Goal: Information Seeking & Learning: Find specific fact

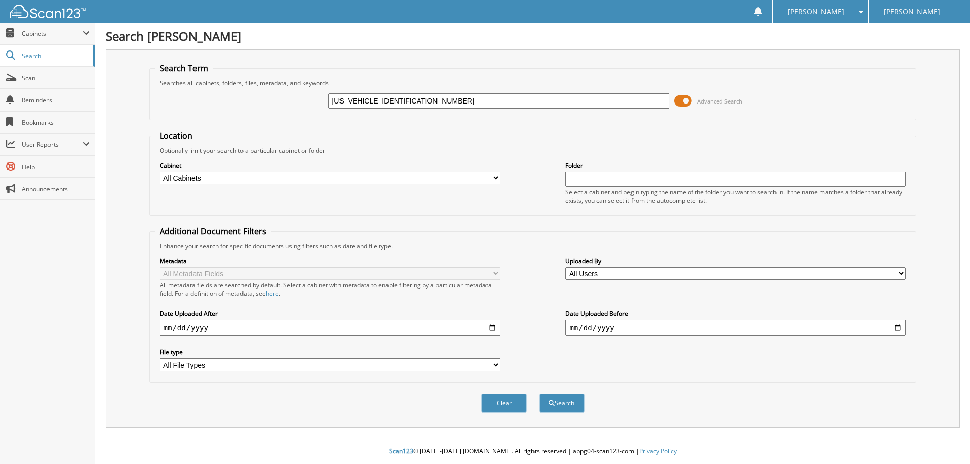
type input "[US_VEHICLE_IDENTIFICATION_NUMBER]"
click at [539, 394] on button "Search" at bounding box center [561, 403] width 45 height 19
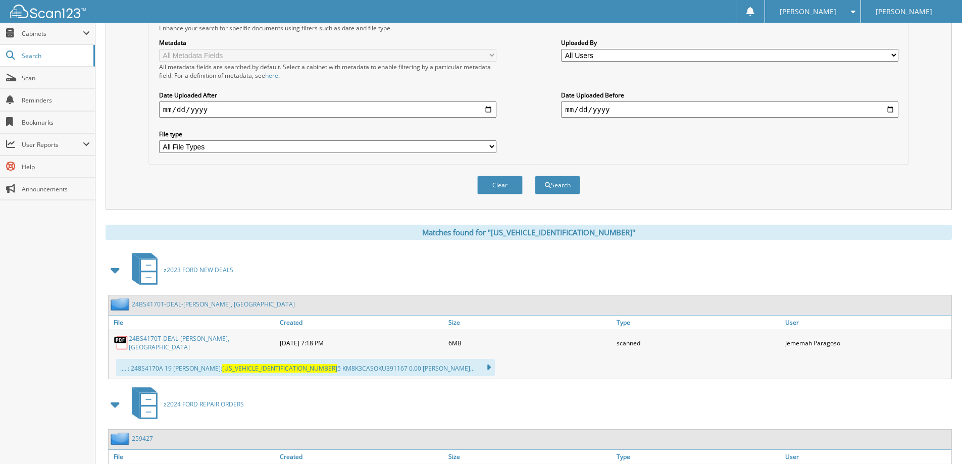
scroll to position [253, 0]
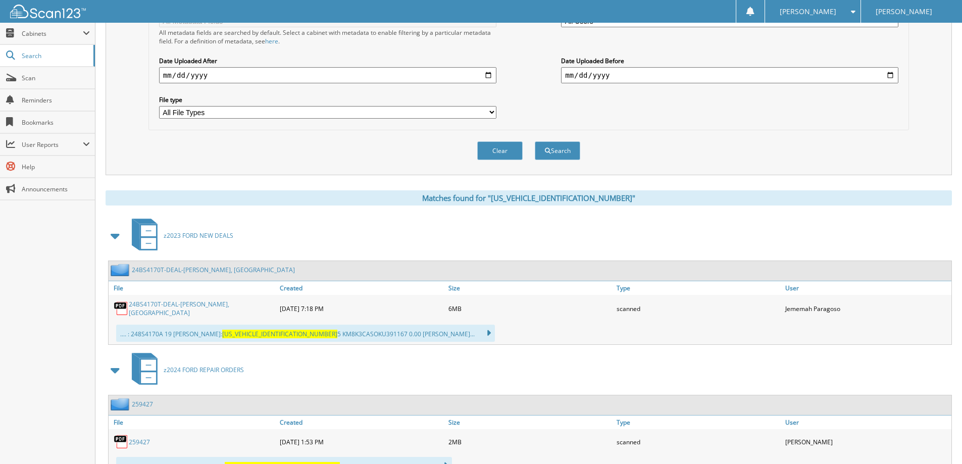
click at [184, 299] on div "24BS4170T-DEAL-[PERSON_NAME], [GEOGRAPHIC_DATA]" at bounding box center [193, 308] width 169 height 22
click at [179, 304] on link "24BS4170T-DEAL-CARTER, COLOMBIA" at bounding box center [202, 308] width 146 height 17
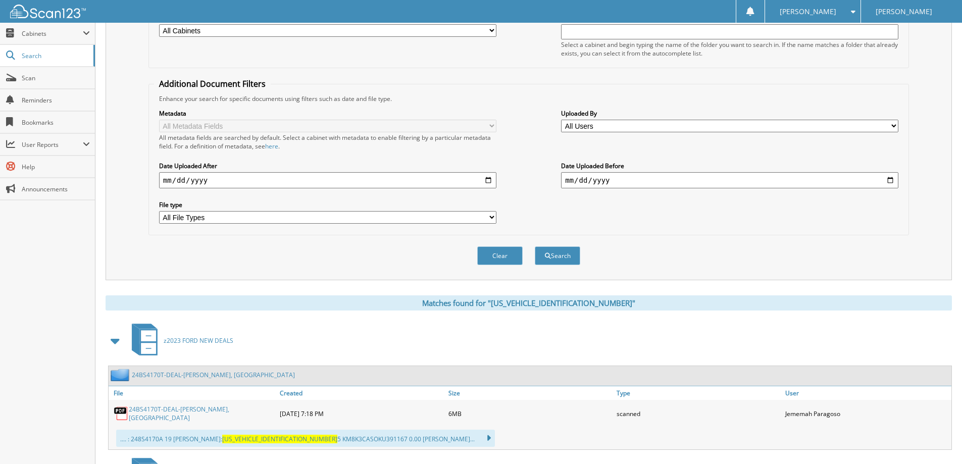
scroll to position [51, 0]
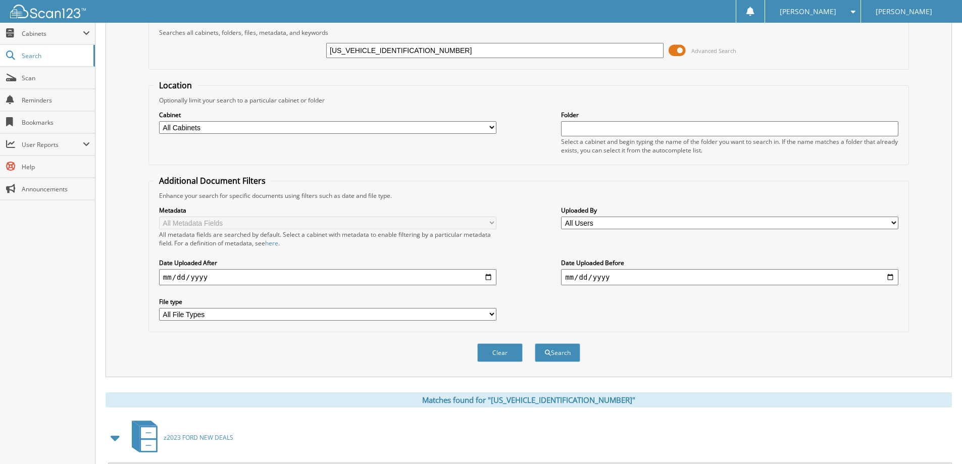
click at [488, 56] on input "[US_VEHICLE_IDENTIFICATION_NUMBER]" at bounding box center [494, 50] width 337 height 15
click at [487, 56] on input "[US_VEHICLE_IDENTIFICATION_NUMBER]" at bounding box center [494, 50] width 337 height 15
paste input "1FTFW1E84NFC3151701"
type input "1FTFW1E84NFC31517"
click at [535, 343] on button "Search" at bounding box center [557, 352] width 45 height 19
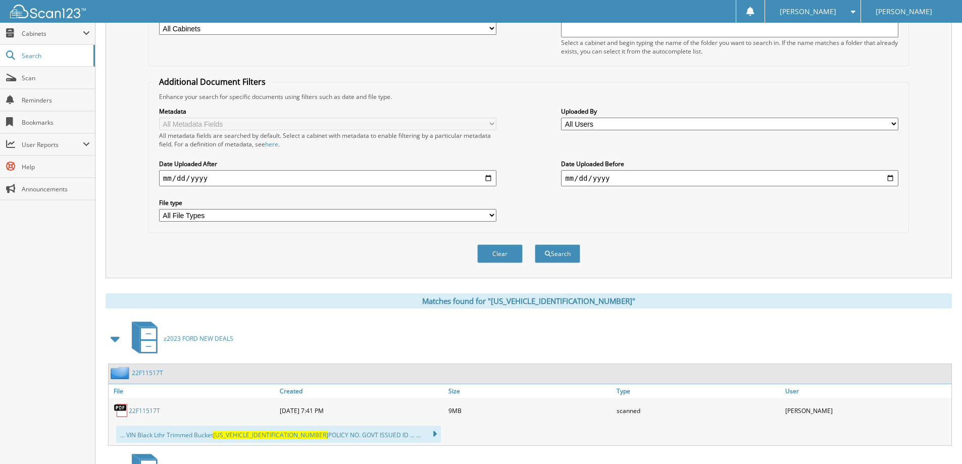
scroll to position [202, 0]
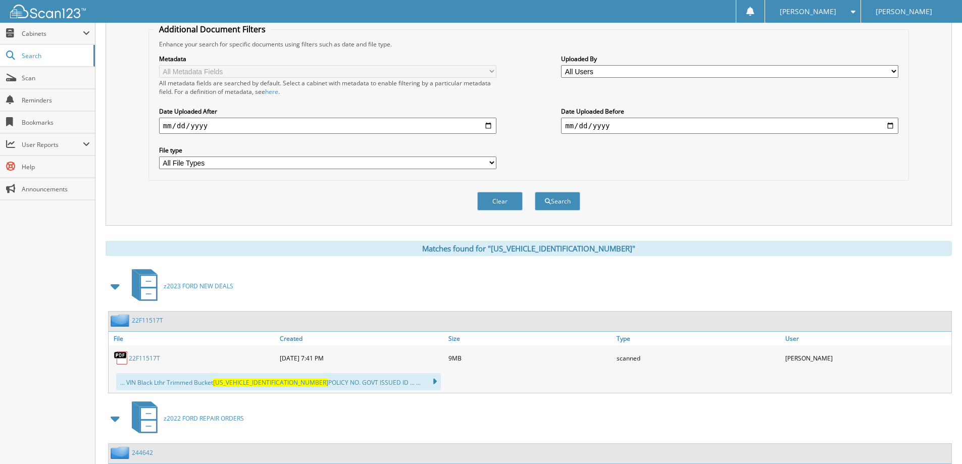
click at [154, 358] on link "22F11517T" at bounding box center [144, 358] width 31 height 9
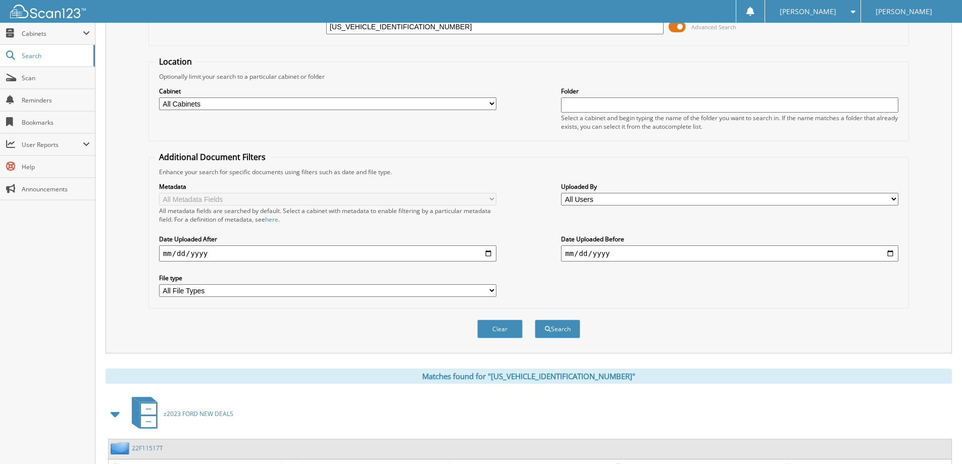
scroll to position [0, 0]
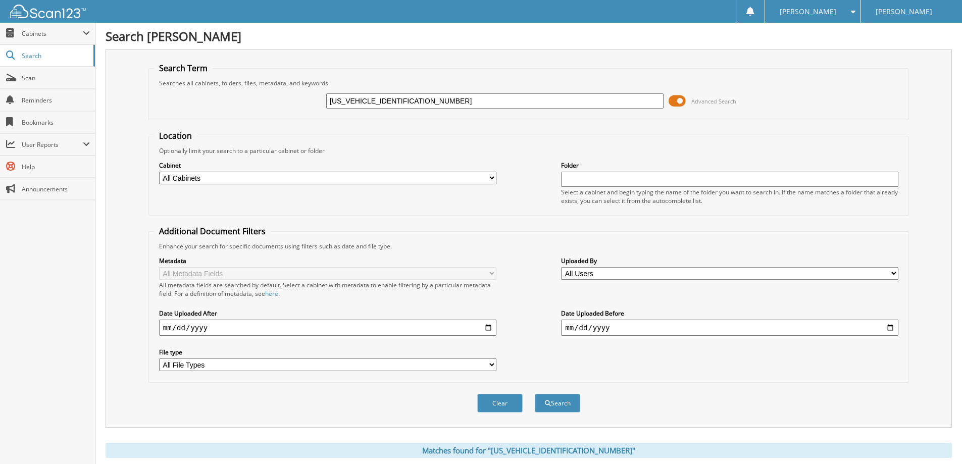
click at [425, 106] on input "1FTFW1E84NFC31517" at bounding box center [494, 100] width 337 height 15
paste input "A6P8CF1M512412101"
type input "1FA6P8CF1M5124121"
click at [535, 394] on button "Search" at bounding box center [557, 403] width 45 height 19
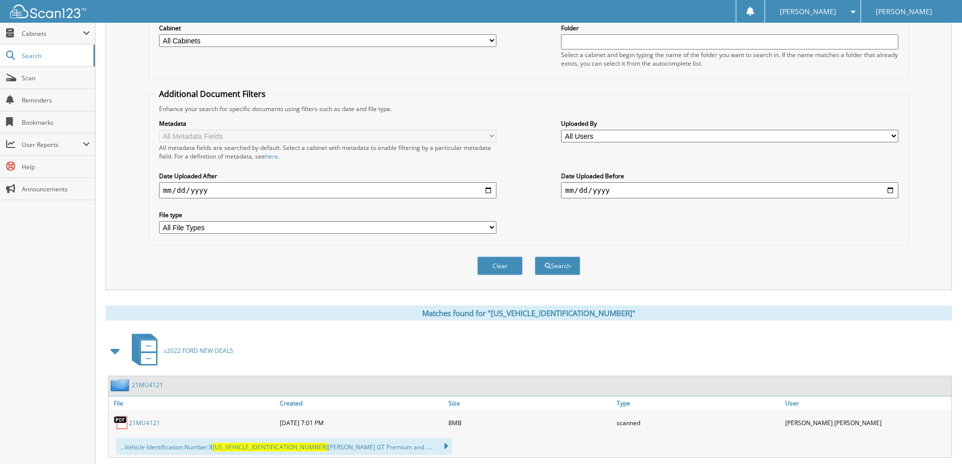
scroll to position [202, 0]
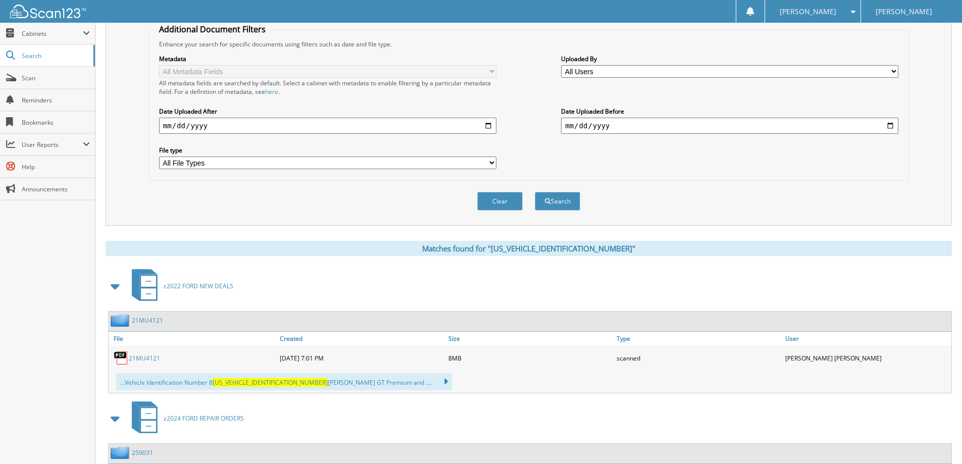
click at [135, 356] on link "21MU4121" at bounding box center [144, 358] width 31 height 9
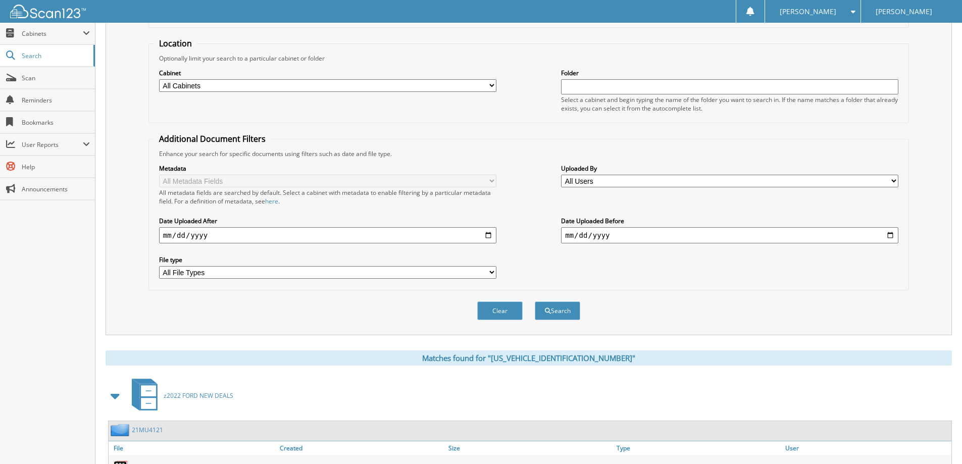
scroll to position [0, 0]
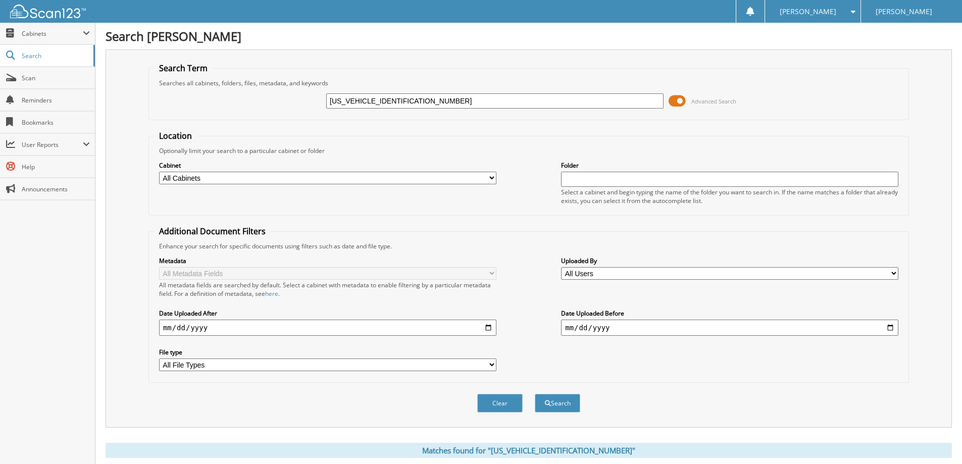
click at [450, 100] on input "1FA6P8CF1M5124121" at bounding box center [494, 100] width 337 height 15
paste input "TFW1E81PKD321530"
type input "1FTFW1E81PKD32153"
click at [535, 394] on button "Search" at bounding box center [557, 403] width 45 height 19
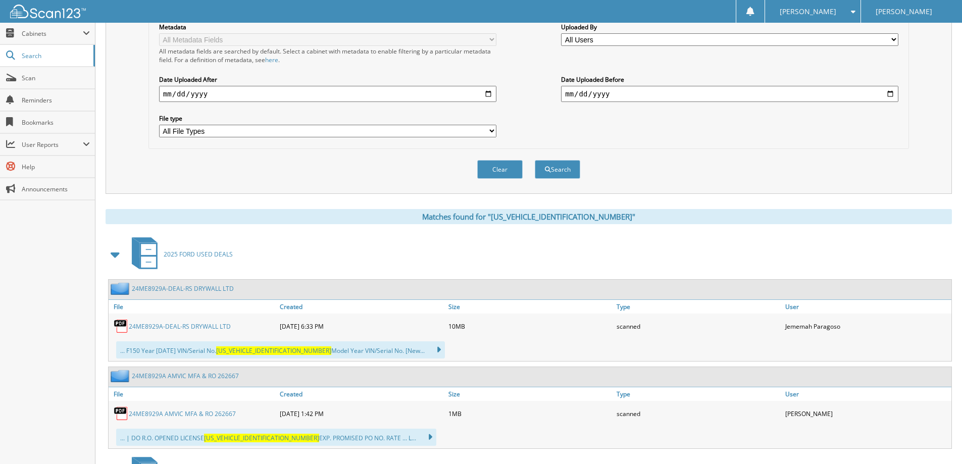
scroll to position [253, 0]
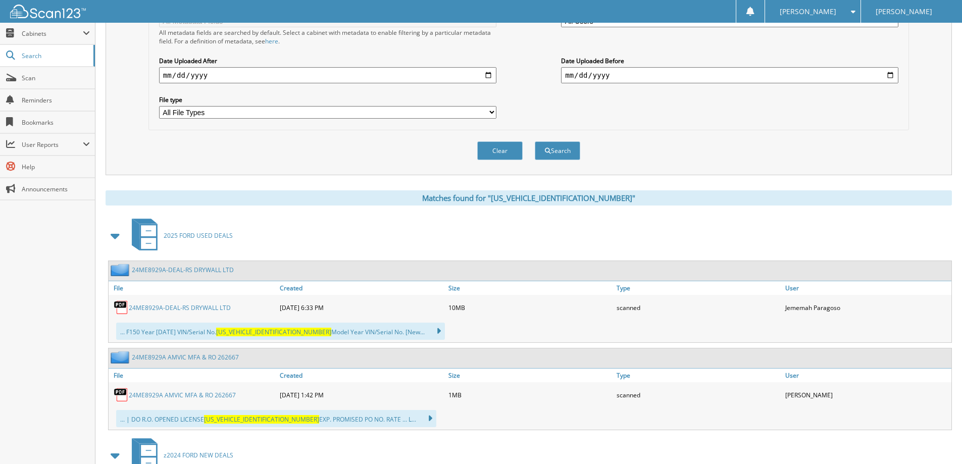
drag, startPoint x: 210, startPoint y: 308, endPoint x: 199, endPoint y: 308, distance: 10.6
click at [210, 308] on link "24ME8929A-DEAL-RS DRYWALL LTD" at bounding box center [180, 308] width 102 height 9
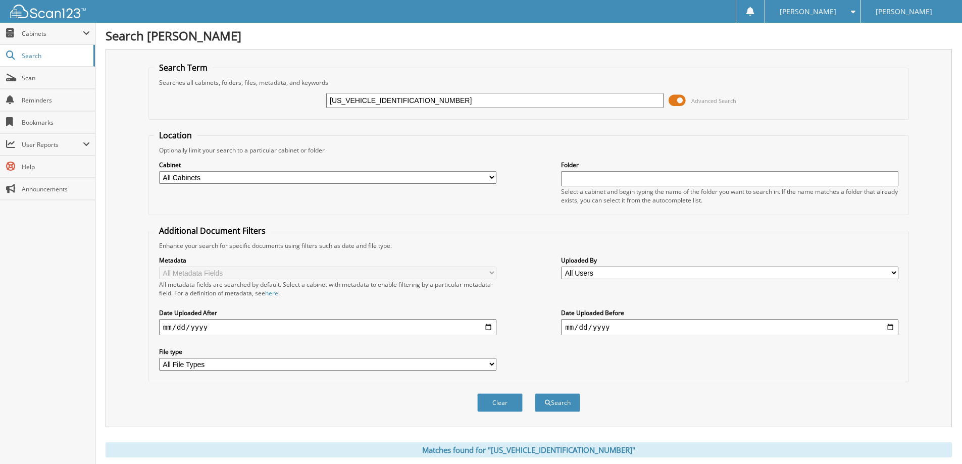
scroll to position [0, 0]
click at [442, 99] on input "[US_VEHICLE_IDENTIFICATION_NUMBER]" at bounding box center [494, 100] width 337 height 15
drag, startPoint x: 405, startPoint y: 110, endPoint x: 418, endPoint y: 104, distance: 14.0
click at [405, 110] on div "1FTFW1E81PKD32153 Advanced Search" at bounding box center [529, 100] width 750 height 27
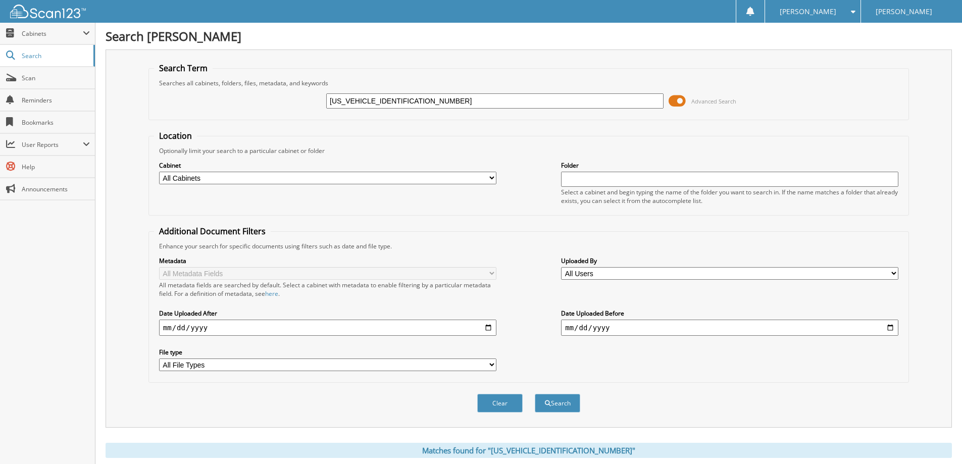
click at [420, 101] on input "1FTFW1E81PKD32153" at bounding box center [494, 100] width 337 height 15
paste input "4L87RFB7412601"
type input "1FTFW4L87RFB74126"
click at [535, 394] on button "Search" at bounding box center [557, 403] width 45 height 19
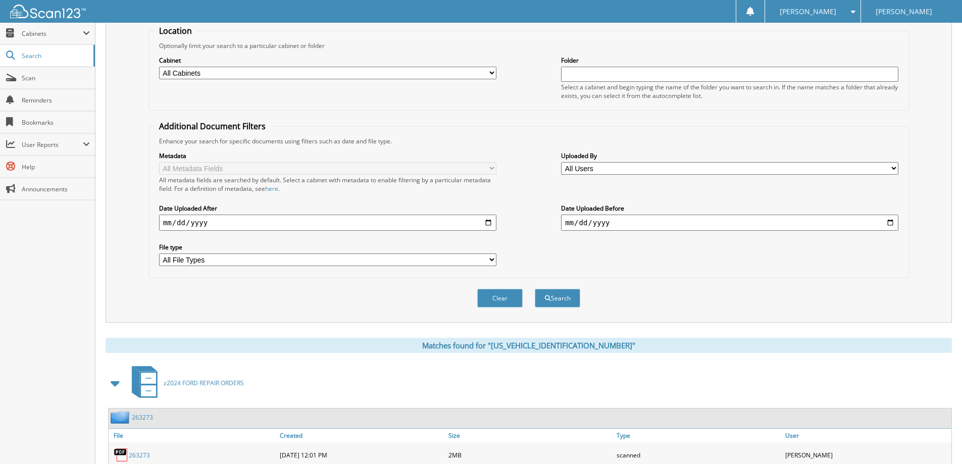
scroll to position [56, 0]
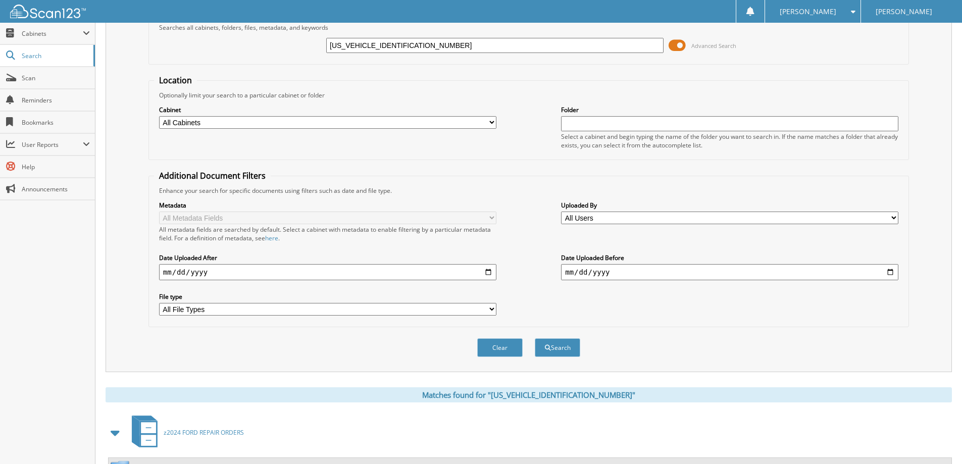
click at [428, 42] on input "[US_VEHICLE_IDENTIFICATION_NUMBER]" at bounding box center [494, 45] width 337 height 15
paste input "[VEHICLE_IDENTIFICATION_NUMBER]"
type input "1FMCU9PZ8PUA37113"
click at [535, 338] on button "Search" at bounding box center [557, 347] width 45 height 19
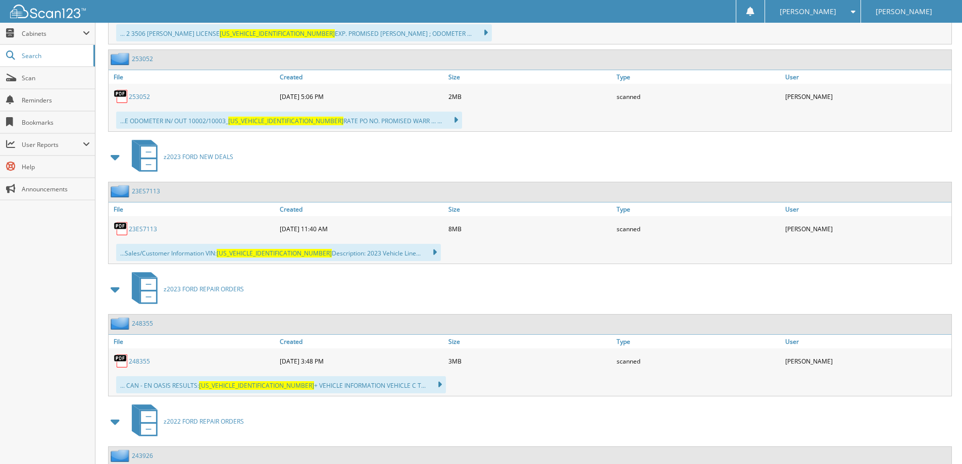
scroll to position [657, 0]
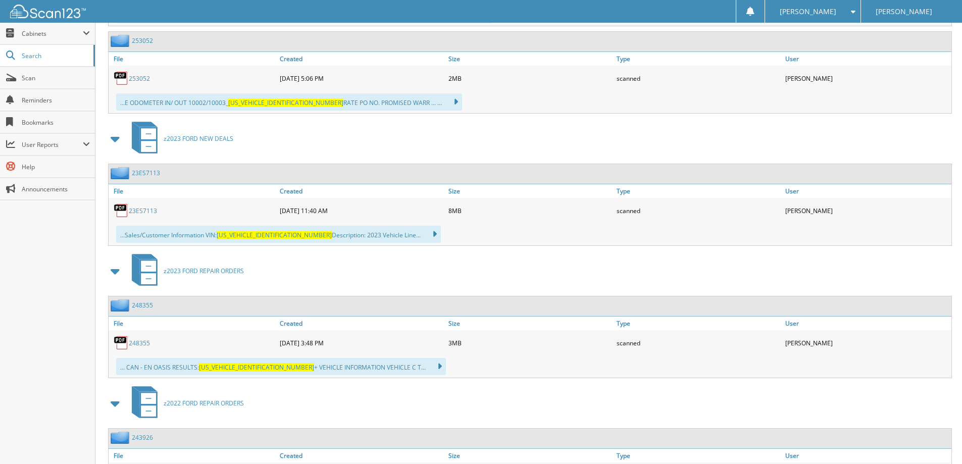
click at [151, 213] on link "23ES7113" at bounding box center [143, 211] width 28 height 9
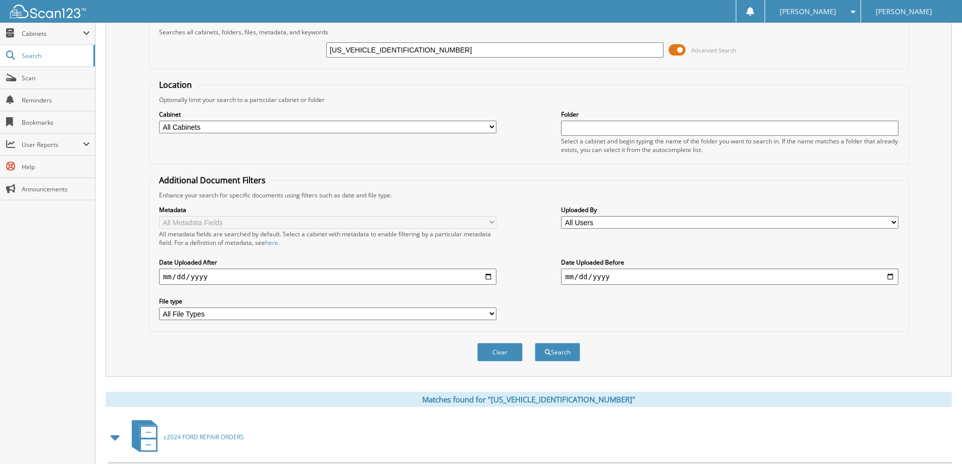
scroll to position [51, 0]
click at [451, 53] on input "[US_VEHICLE_IDENTIFICATION_NUMBER]" at bounding box center [494, 50] width 337 height 15
paste input "JF1VA1Z6XM980392401"
type input "[US_VEHICLE_IDENTIFICATION_NUMBER]"
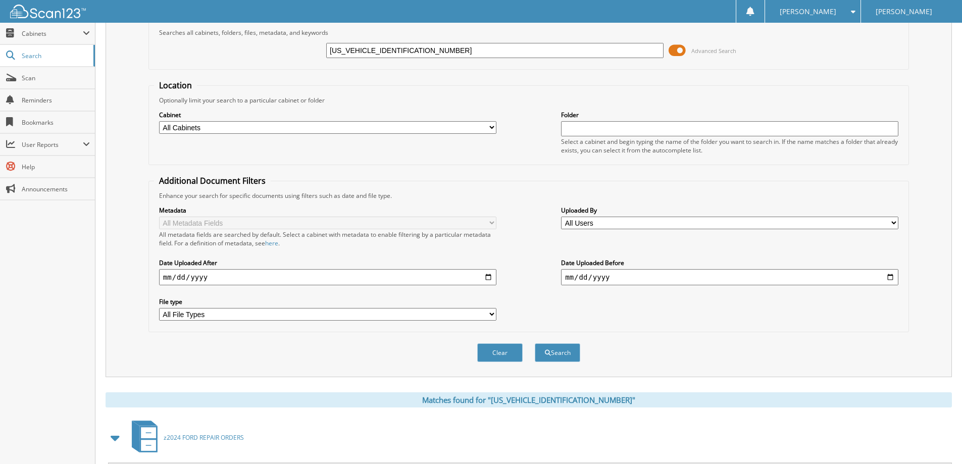
click at [535, 343] on button "Search" at bounding box center [557, 352] width 45 height 19
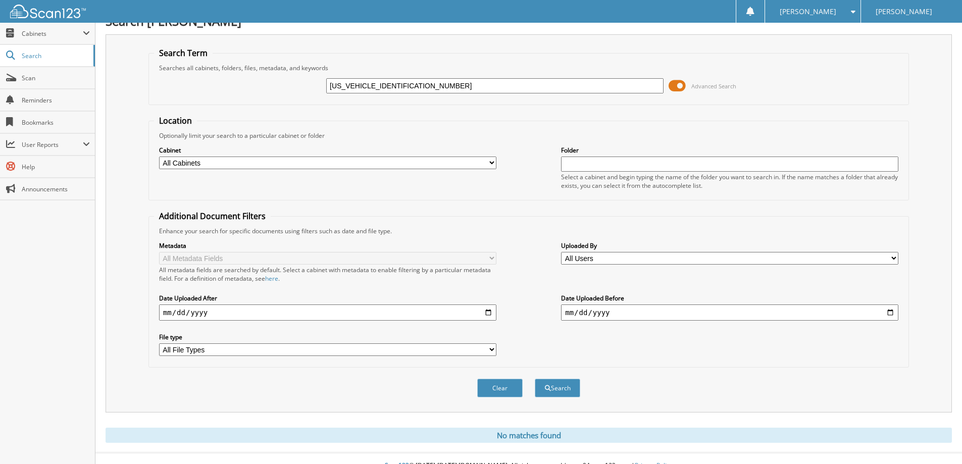
scroll to position [30, 0]
